Goal: Information Seeking & Learning: Learn about a topic

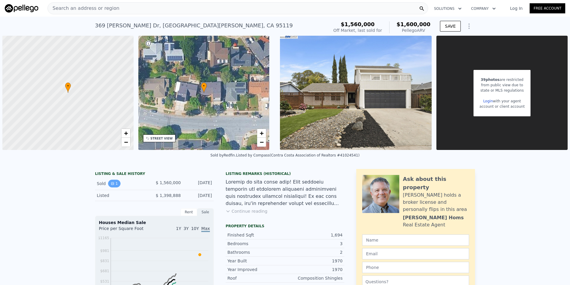
click at [114, 183] on icon "View historical data" at bounding box center [113, 183] width 4 height 4
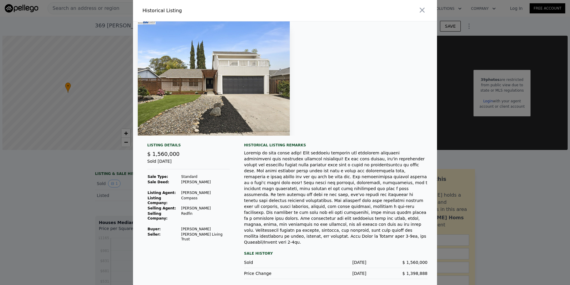
click at [67, 173] on div at bounding box center [285, 142] width 570 height 285
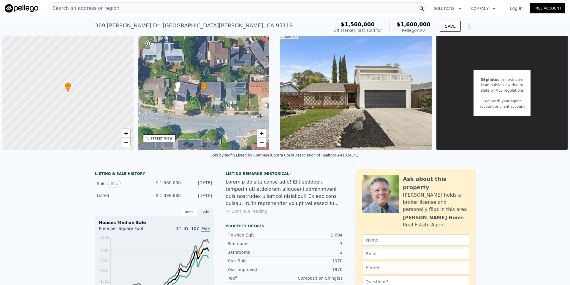
click at [80, 9] on span "Search an address or region" at bounding box center [84, 8] width 72 height 7
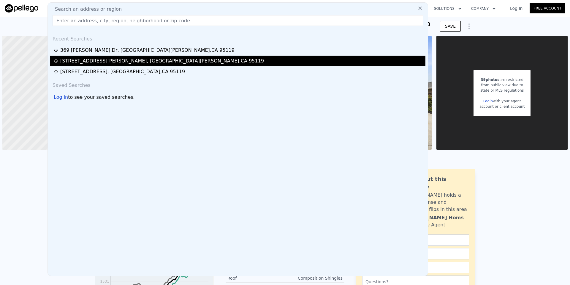
click at [76, 60] on div "[STREET_ADDRESS][PERSON_NAME]" at bounding box center [162, 60] width 204 height 7
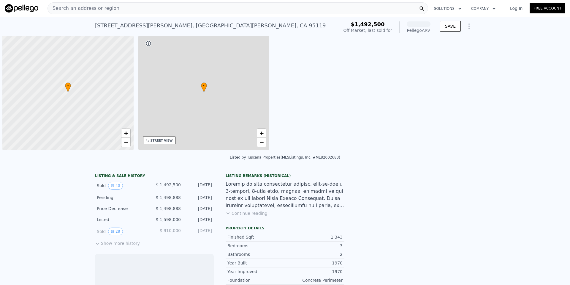
scroll to position [0, 2]
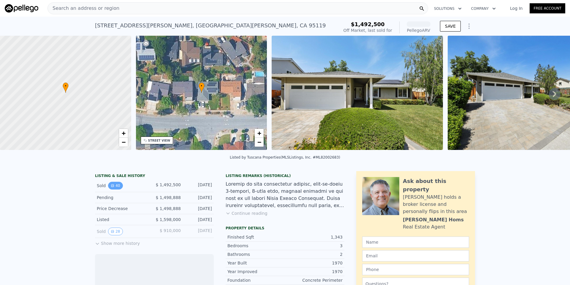
click at [115, 188] on button "40" at bounding box center [115, 185] width 15 height 8
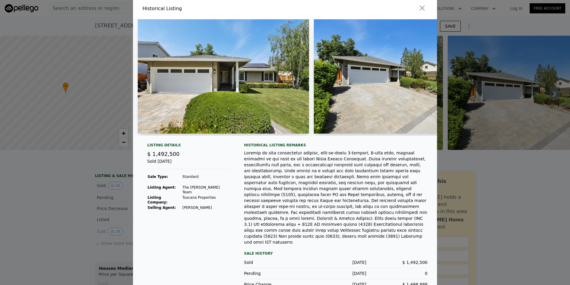
scroll to position [2, 0]
click at [189, 91] on img at bounding box center [223, 76] width 171 height 114
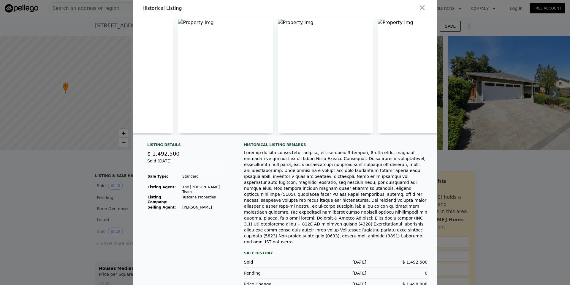
scroll to position [0, 4795]
click at [421, 9] on icon "button" at bounding box center [422, 7] width 5 height 5
